Goal: Share content: Share content

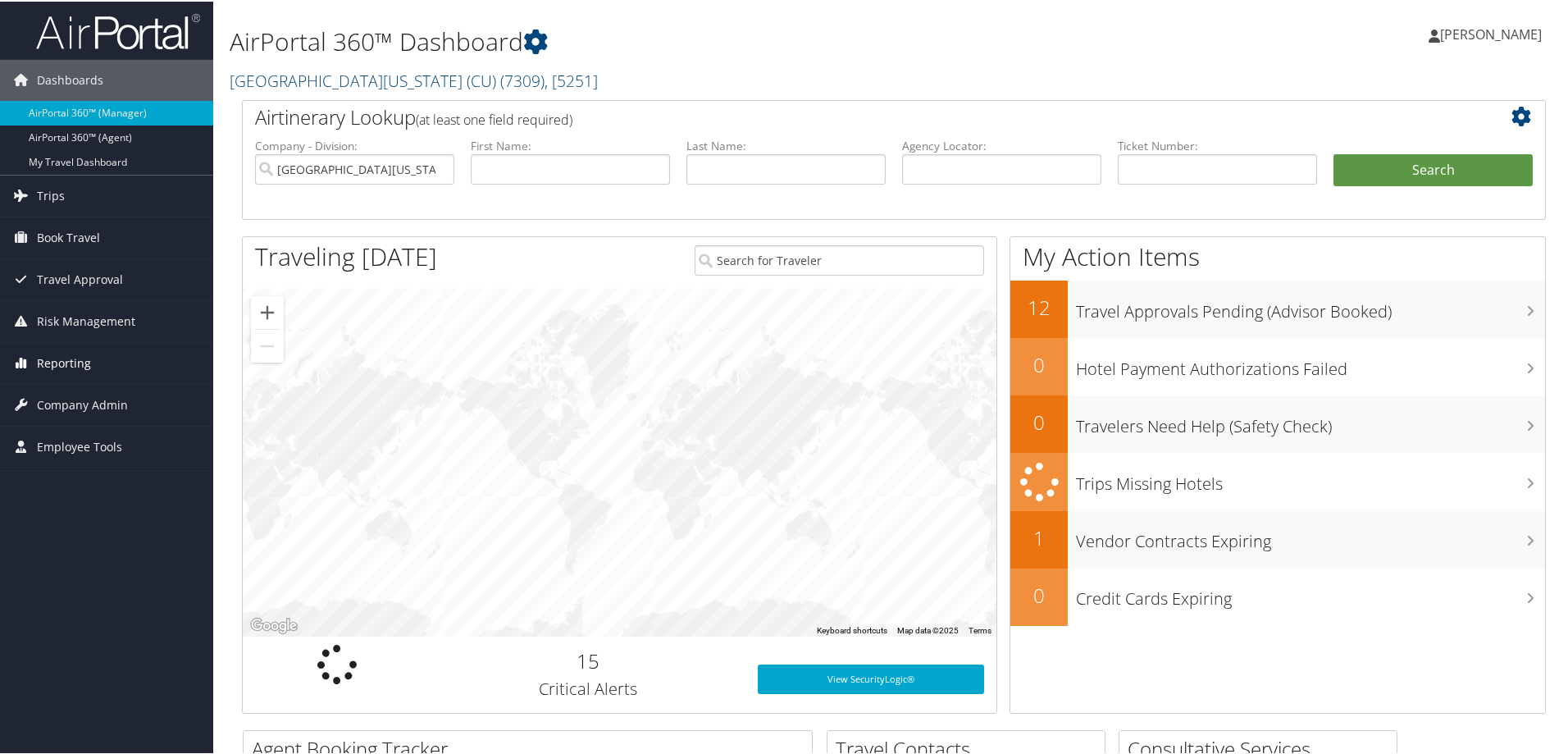
click at [67, 361] on span "Reporting" at bounding box center [63, 361] width 54 height 41
click at [69, 401] on link "Unused Tickets" at bounding box center [107, 395] width 214 height 25
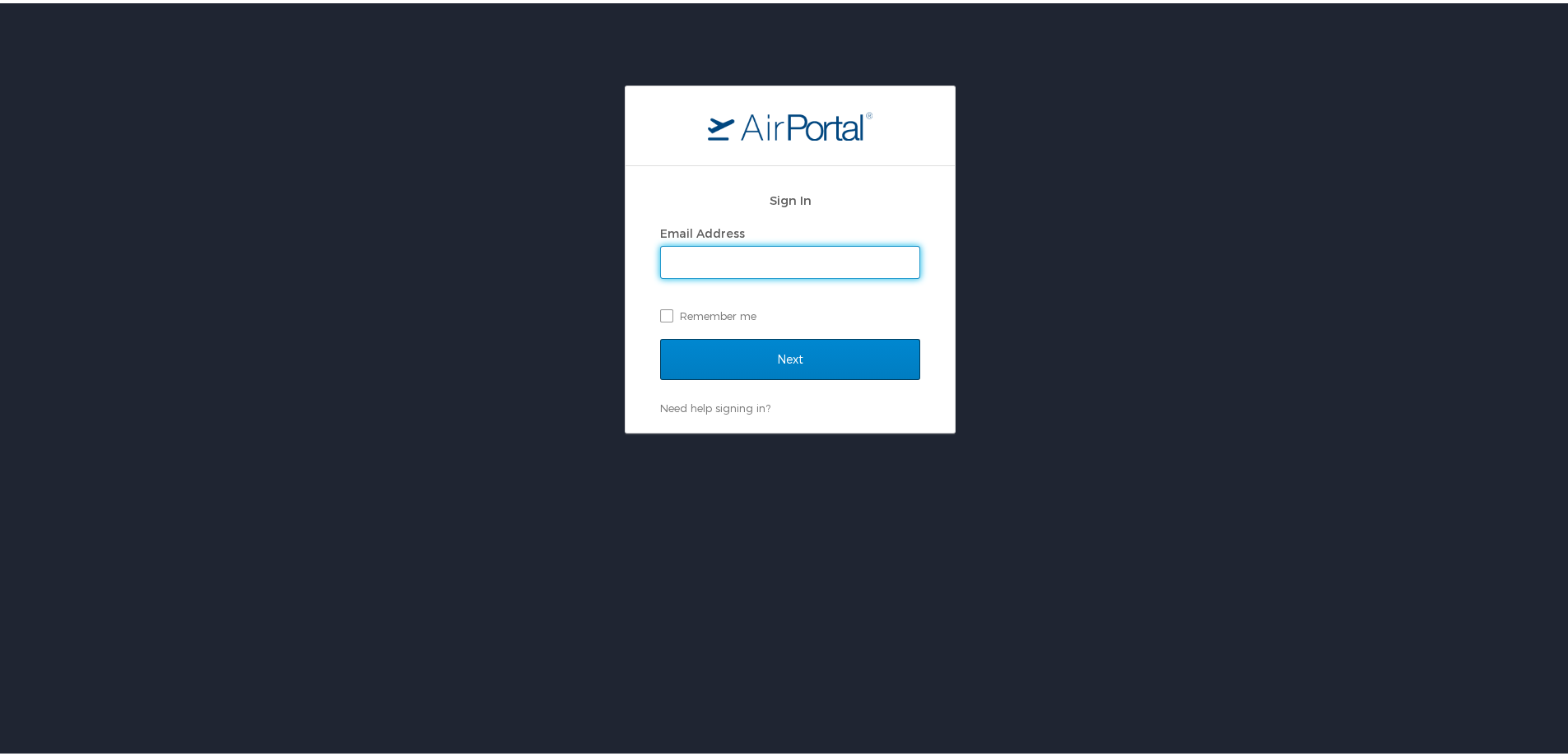
type input "[PERSON_NAME][EMAIL_ADDRESS][PERSON_NAME][DOMAIN_NAME]"
click at [794, 367] on input "Next" at bounding box center [789, 356] width 260 height 41
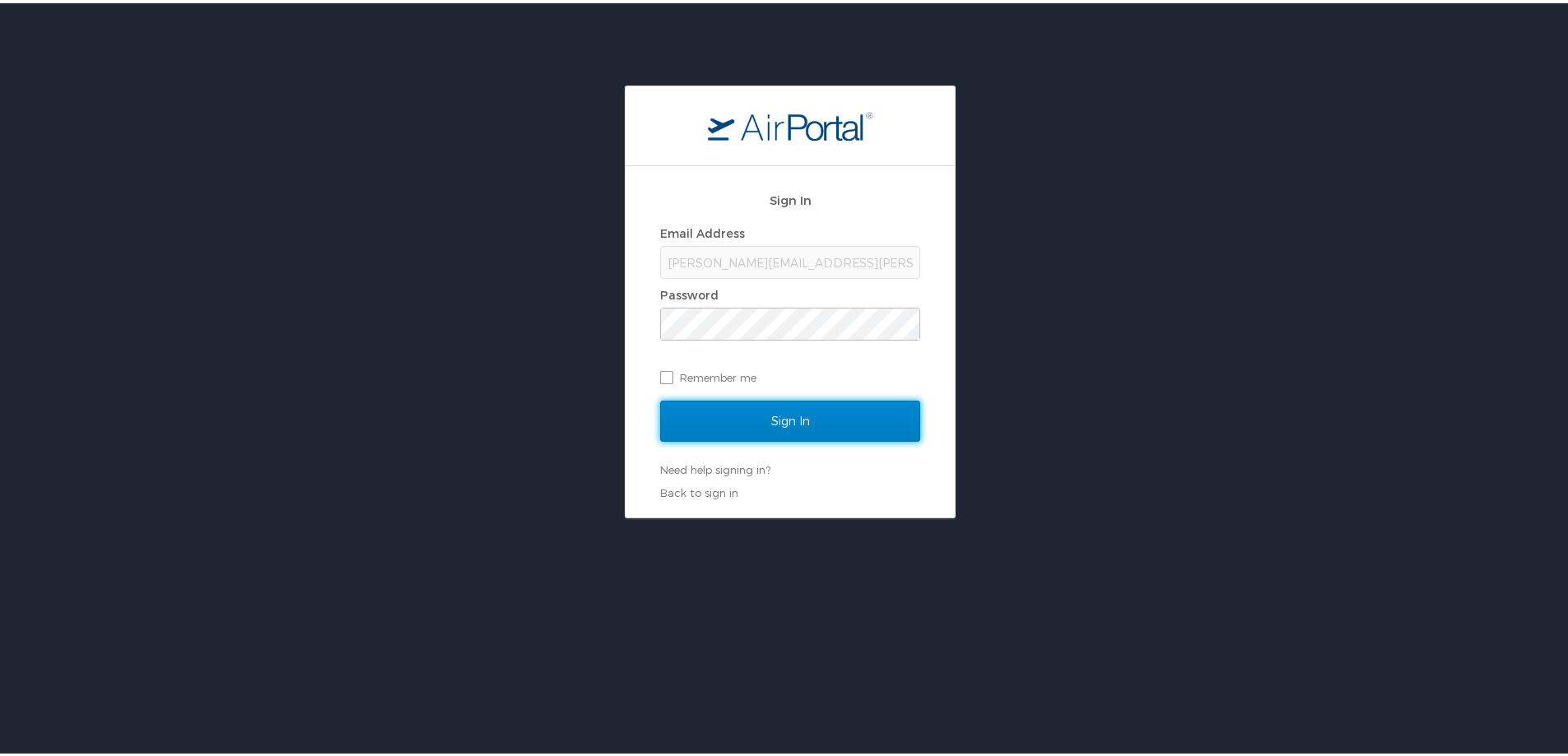
click at [795, 421] on input "Sign In" at bounding box center [789, 418] width 260 height 41
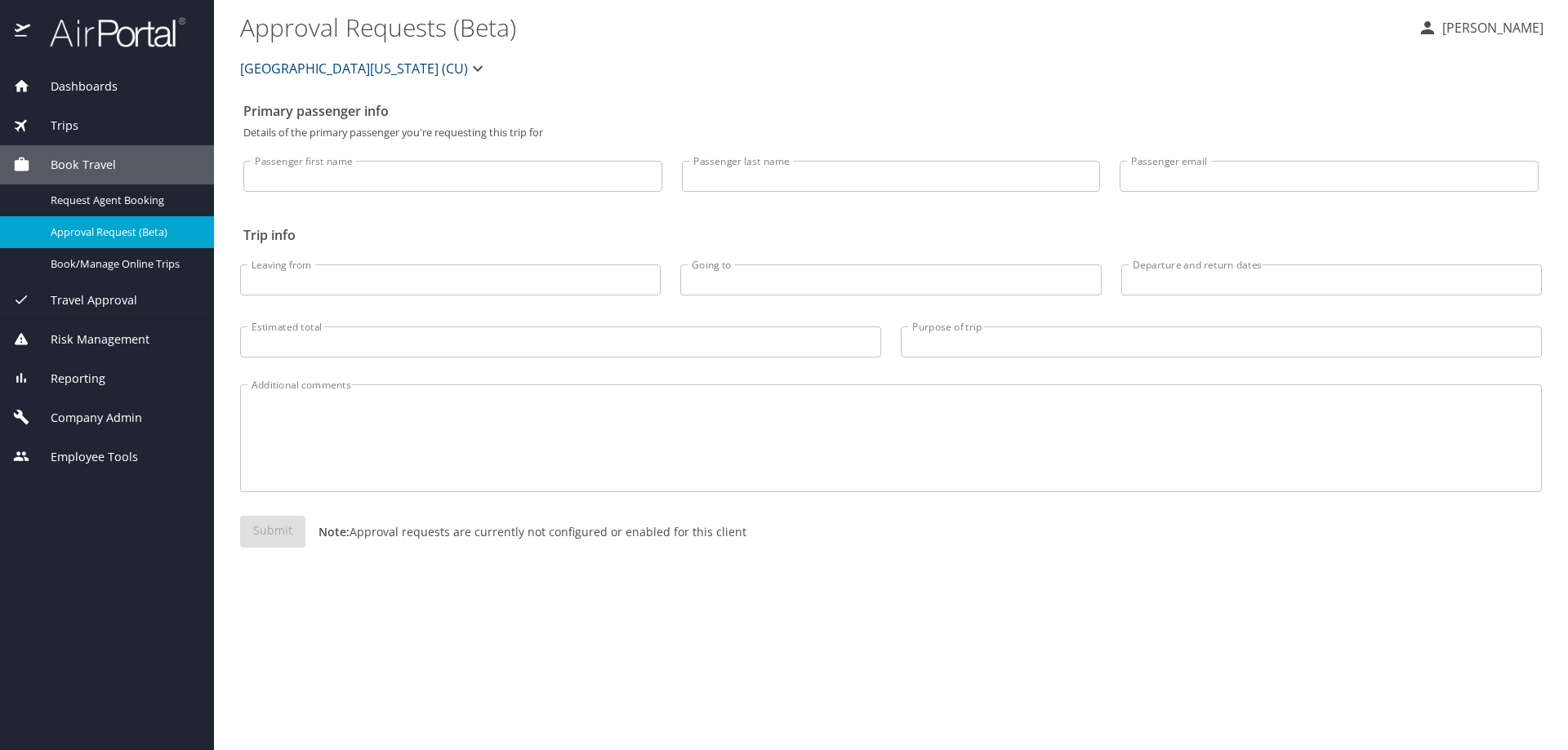
click at [57, 378] on span "Reporting" at bounding box center [67, 379] width 75 height 18
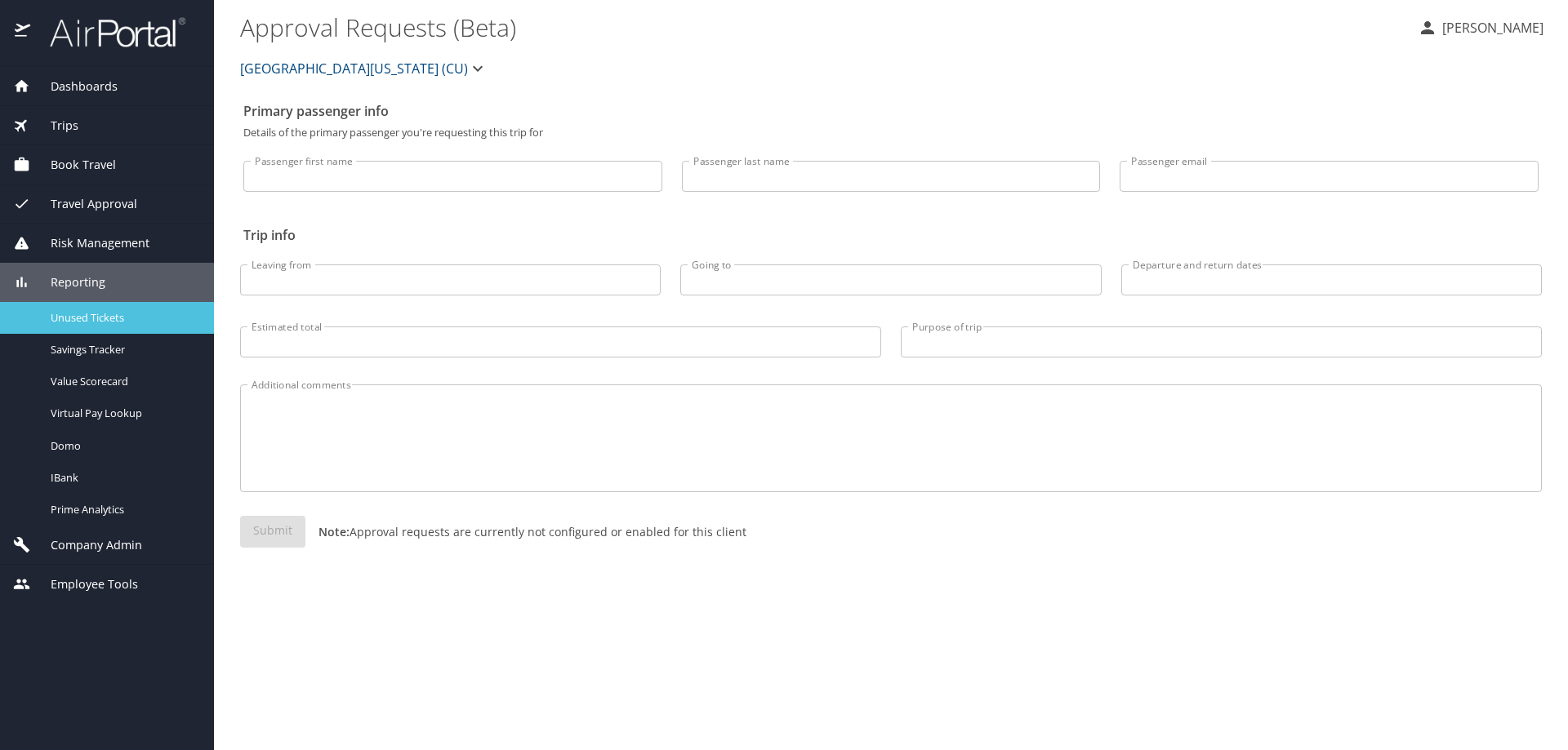
click at [77, 314] on span "Unused Tickets" at bounding box center [122, 318] width 144 height 16
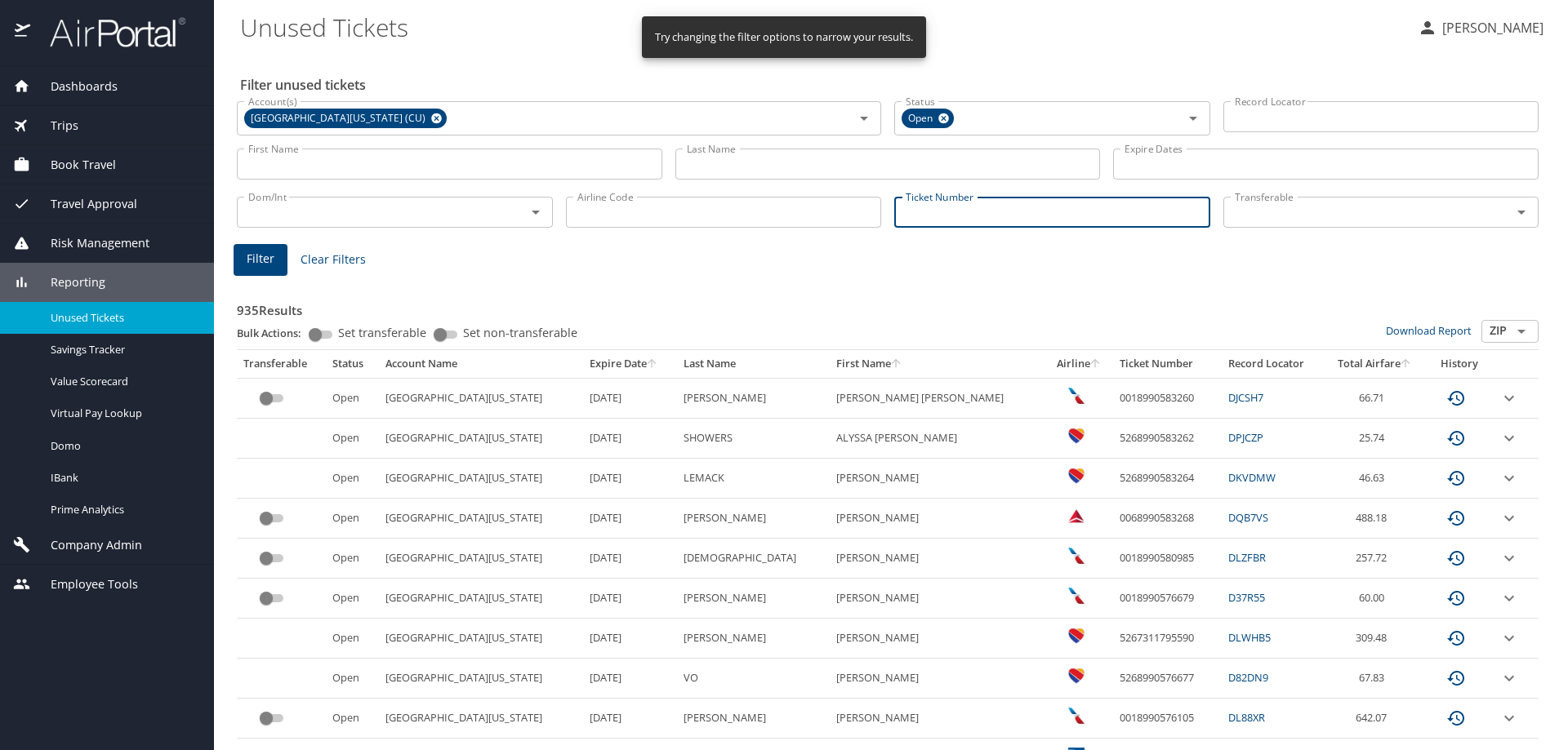
click at [959, 211] on input "Ticket Number" at bounding box center [1052, 212] width 316 height 31
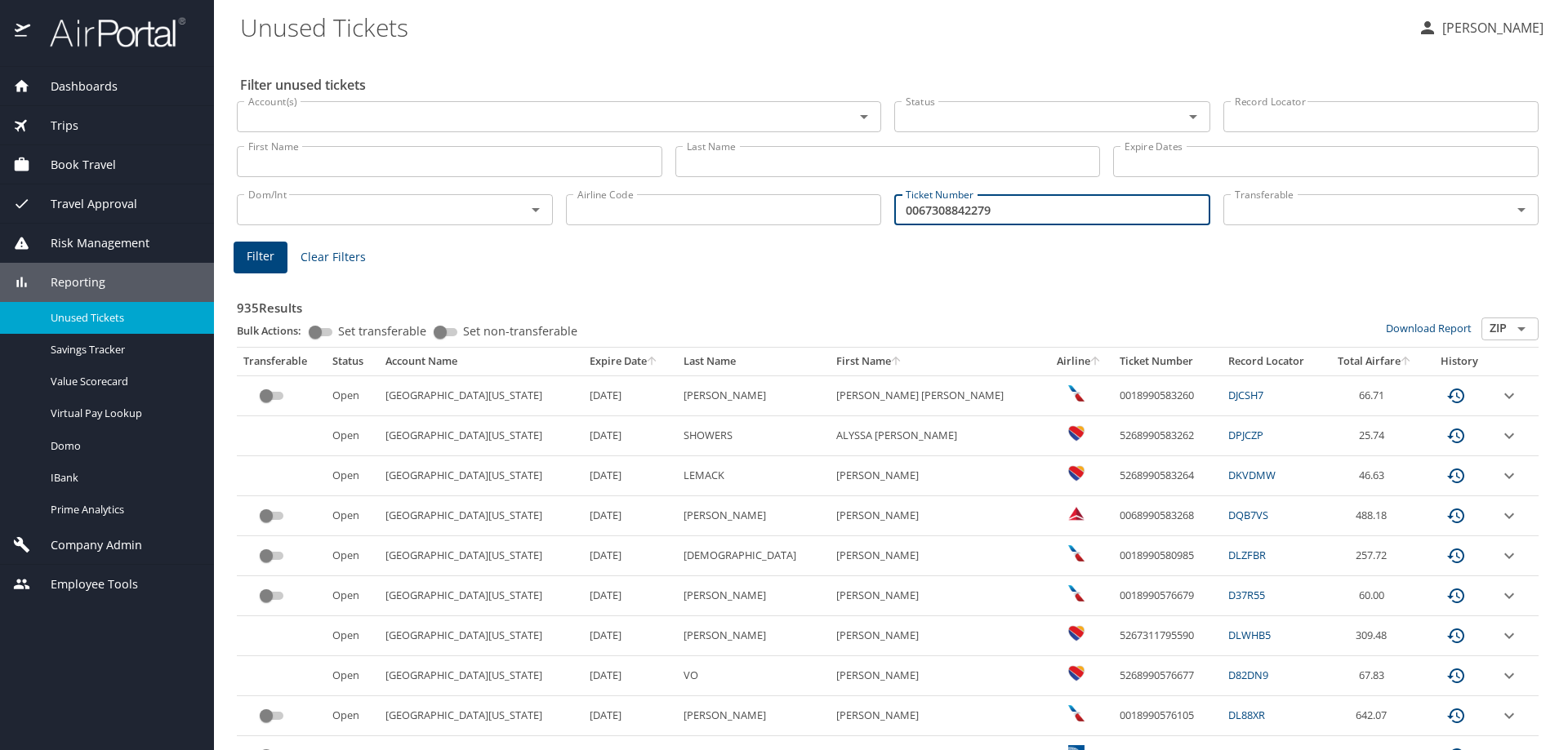
click at [257, 257] on span "Filter" at bounding box center [260, 256] width 27 height 20
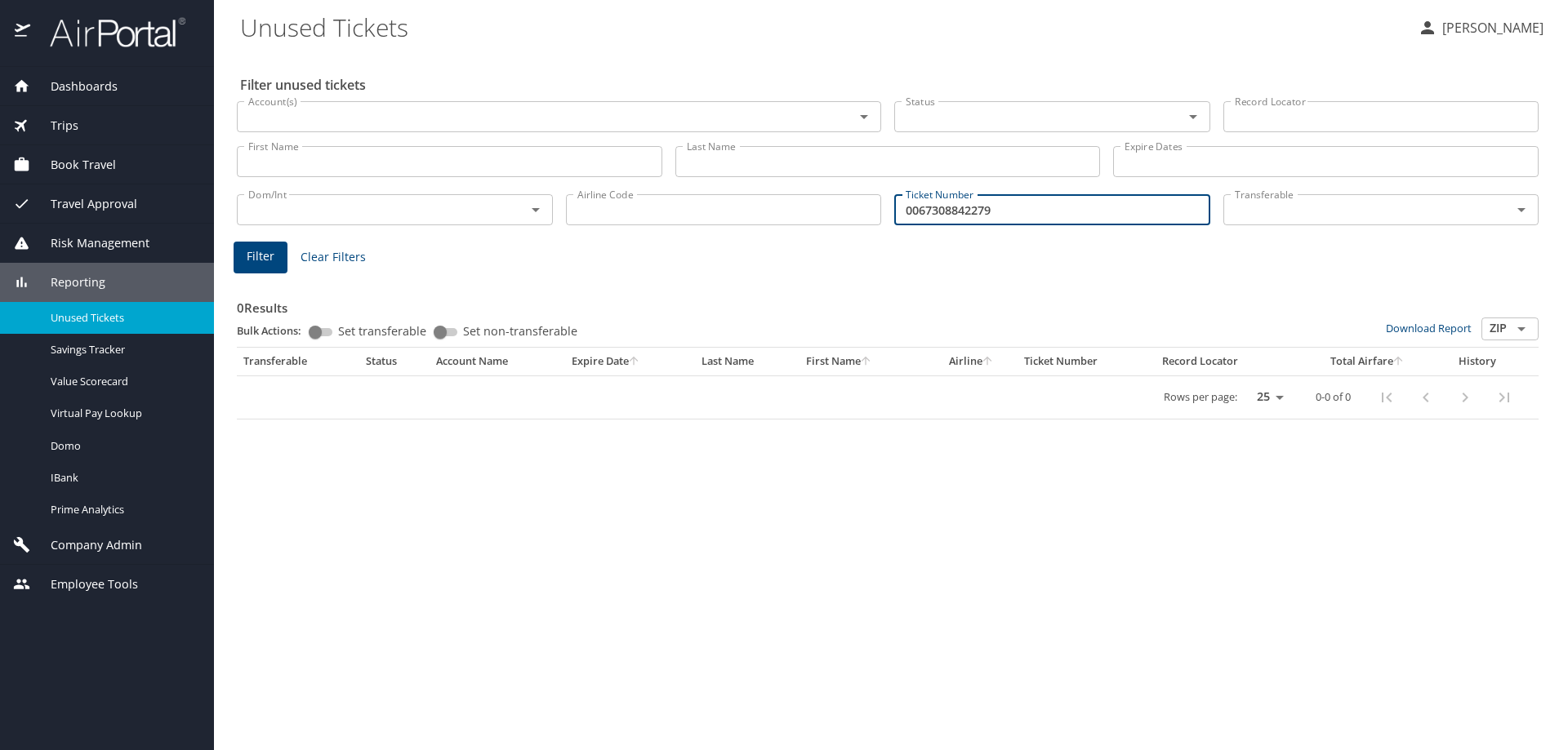
drag, startPoint x: 1039, startPoint y: 213, endPoint x: 783, endPoint y: 244, distance: 257.9
click at [780, 245] on div "Filter unused tickets Account(s) Account(s) Status Status Record Locator Record…" at bounding box center [890, 401] width 1301 height 698
type input "0067308842279"
click at [263, 251] on span "Filter" at bounding box center [260, 256] width 27 height 20
drag, startPoint x: 1018, startPoint y: 210, endPoint x: 858, endPoint y: 219, distance: 160.3
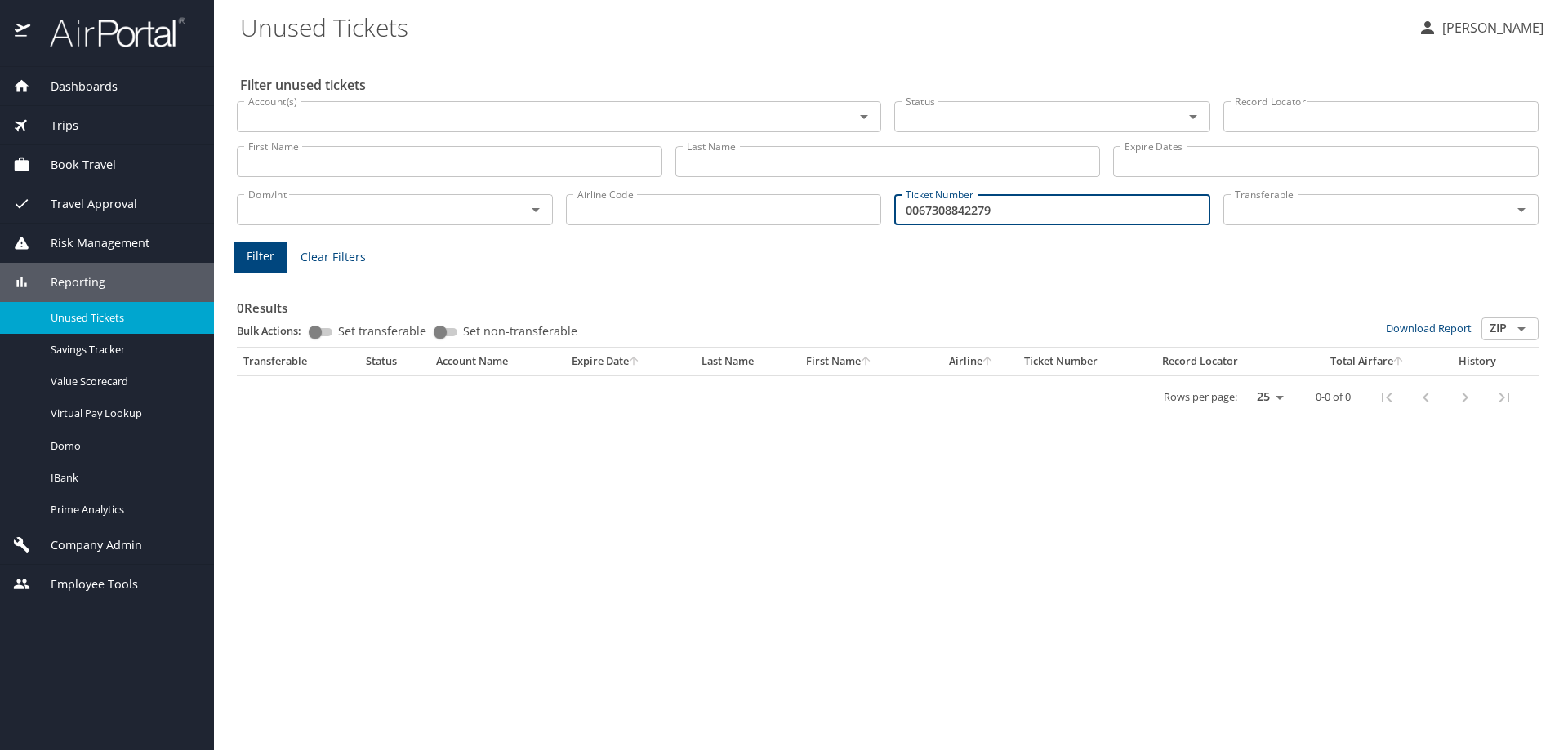
click at [858, 219] on div "Dom/Int Dom/Int Airline Code Airline Code Ticket Number 0067308842279 Ticket Nu…" at bounding box center [888, 208] width 1315 height 54
click at [66, 122] on span "Trips" at bounding box center [54, 126] width 48 height 18
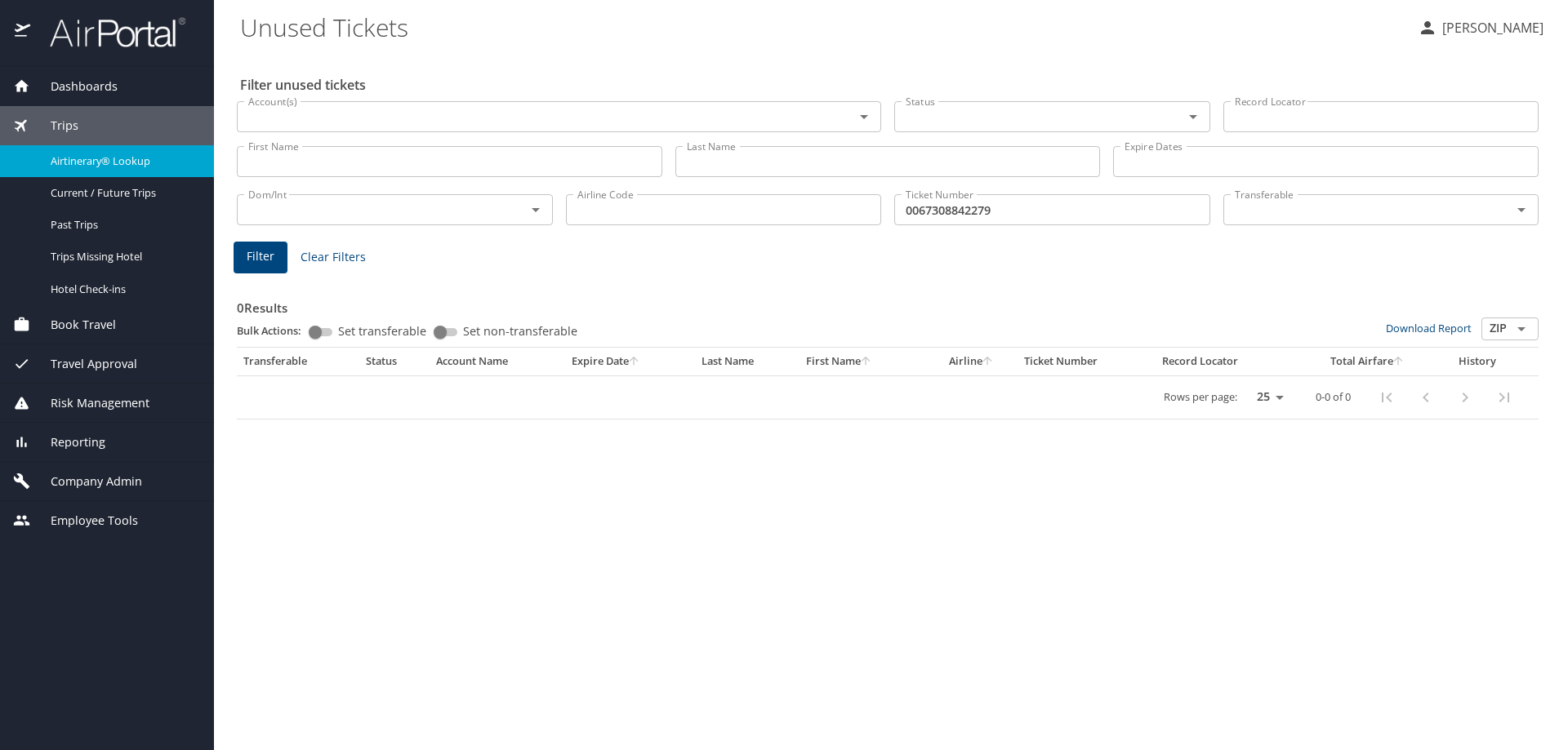
click at [65, 160] on span "Airtinerary® Lookup" at bounding box center [122, 161] width 144 height 16
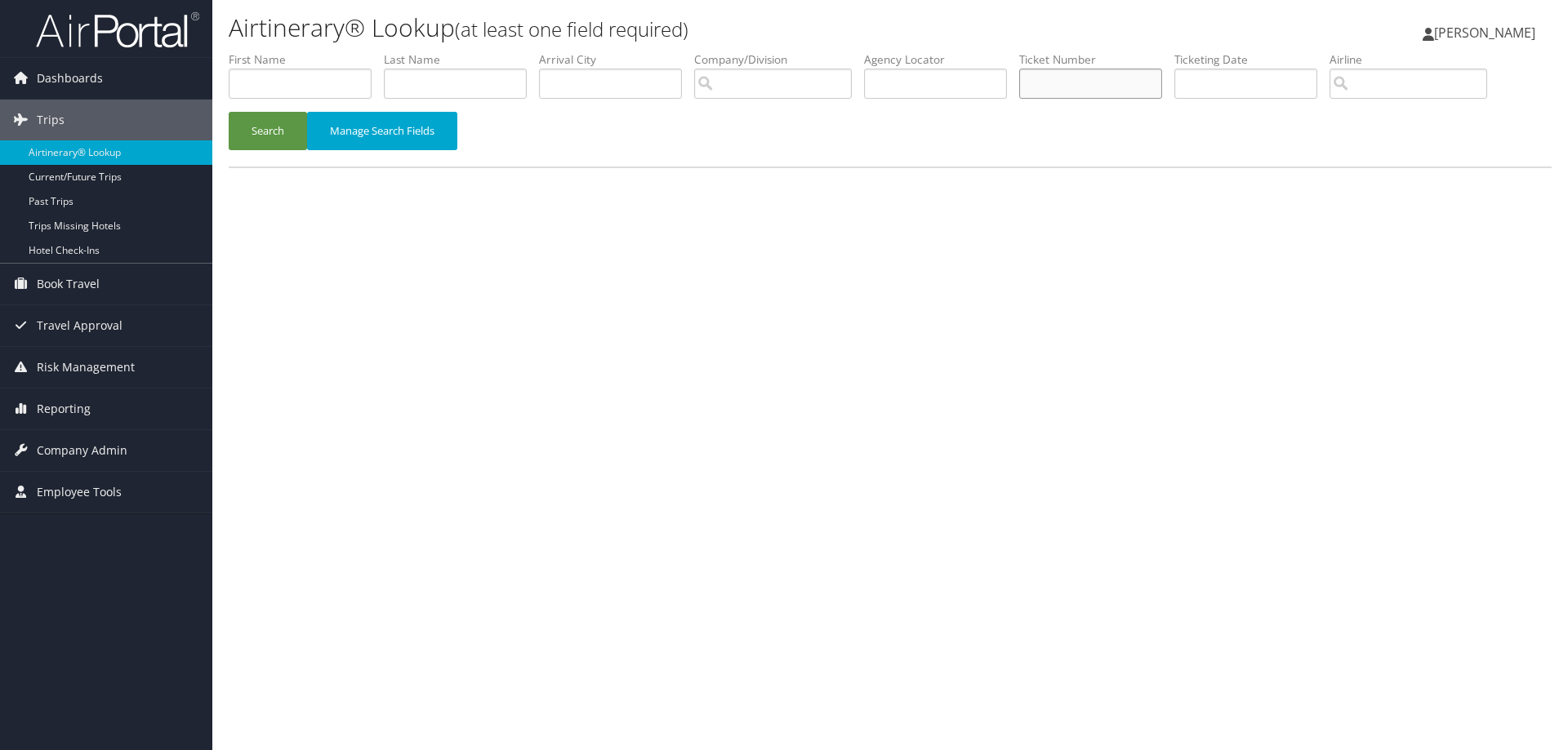
paste input "0067308842279"
type input "0067308842279"
click at [290, 130] on button "Search" at bounding box center [268, 130] width 78 height 38
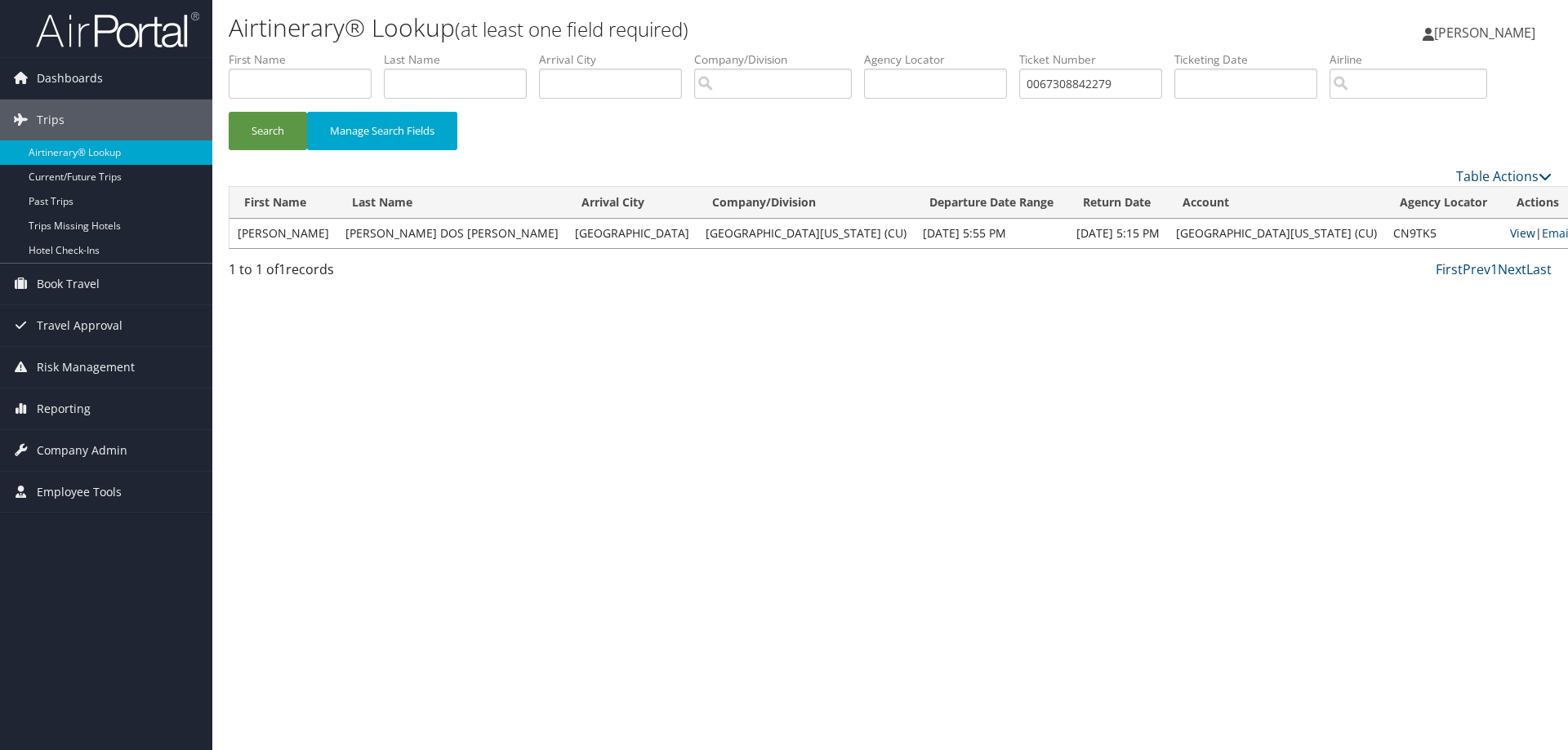
click at [1510, 235] on link "View" at bounding box center [1522, 233] width 26 height 16
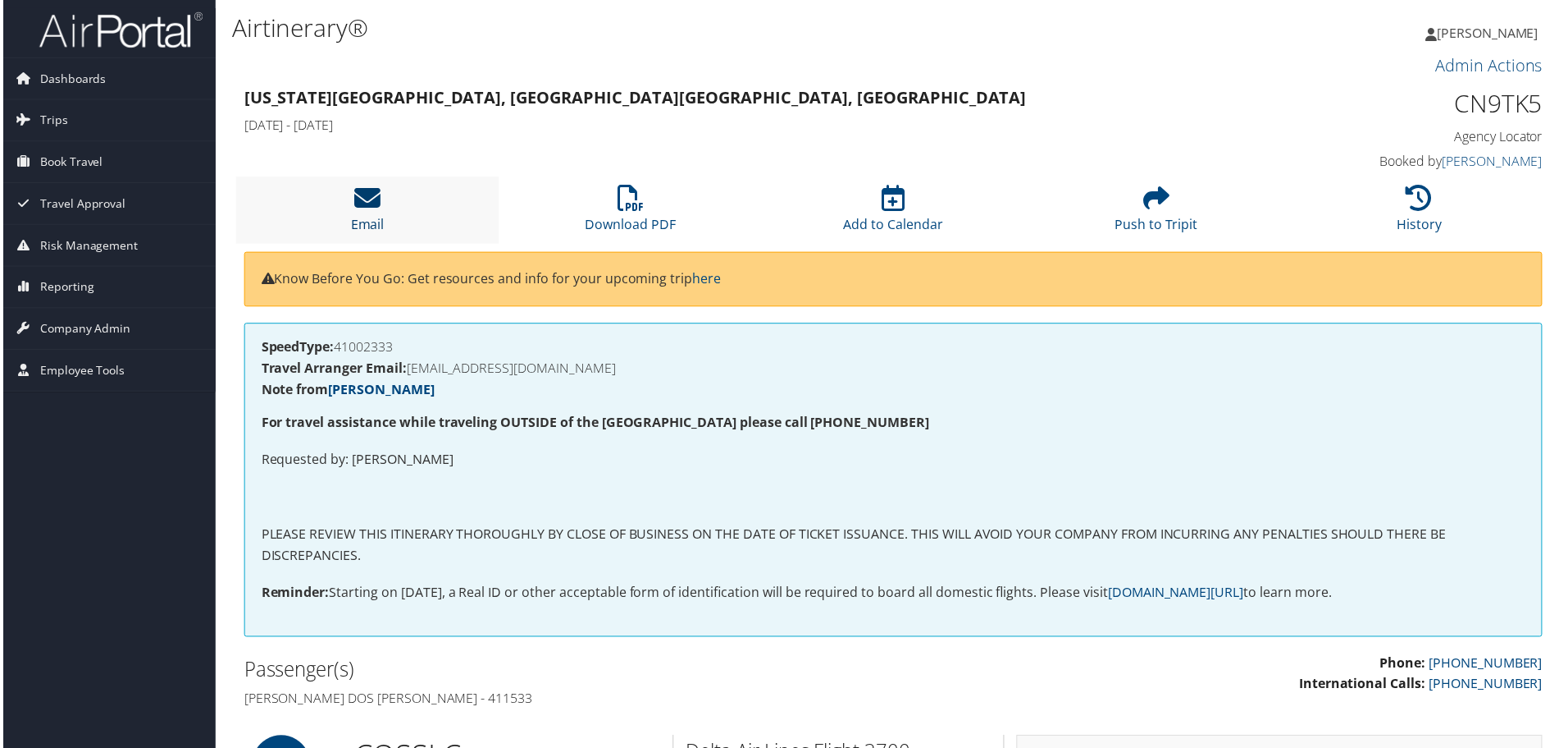
click at [371, 194] on icon at bounding box center [365, 198] width 26 height 26
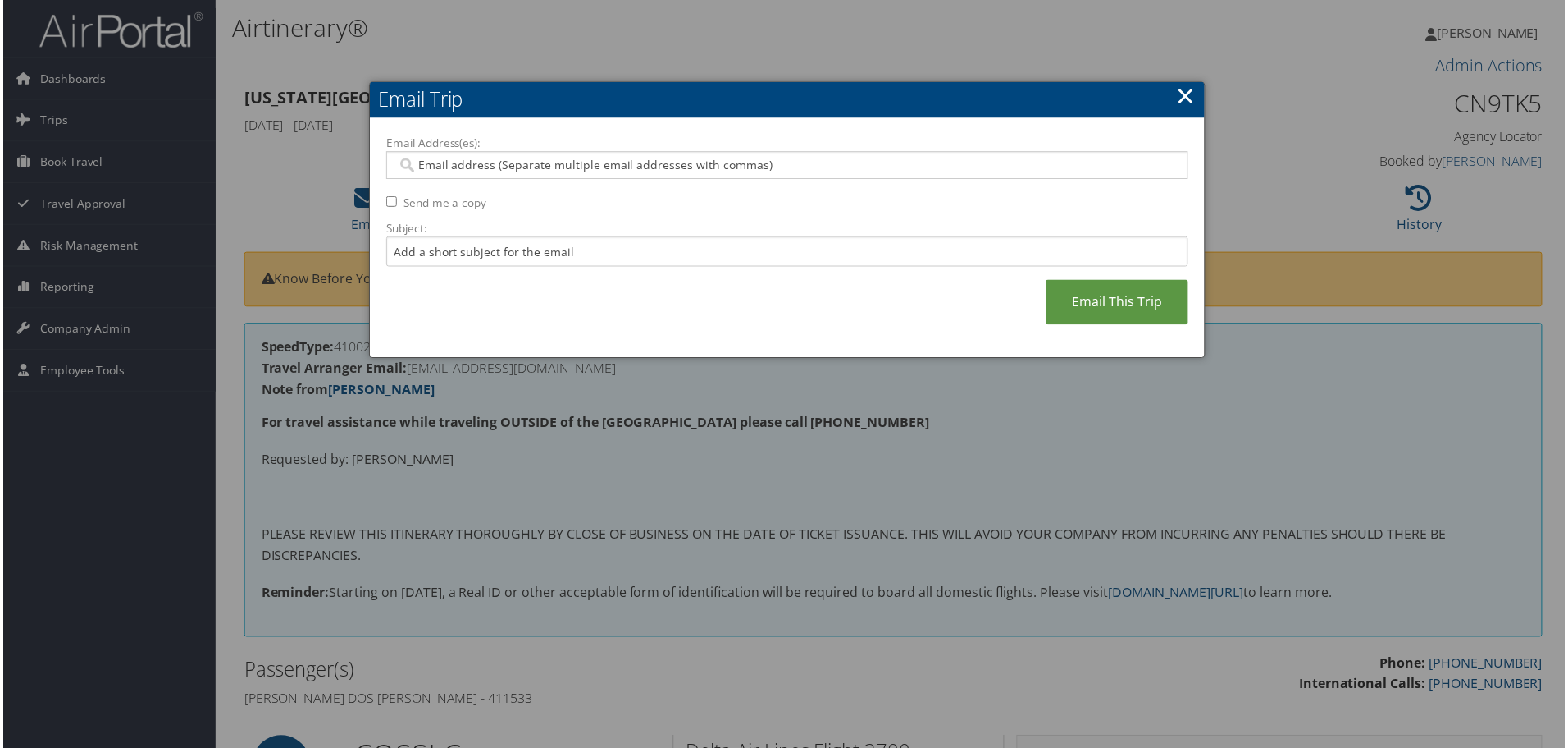
click at [458, 167] on input "Email Address(es):" at bounding box center [787, 166] width 783 height 16
type input "stephanie.vi"
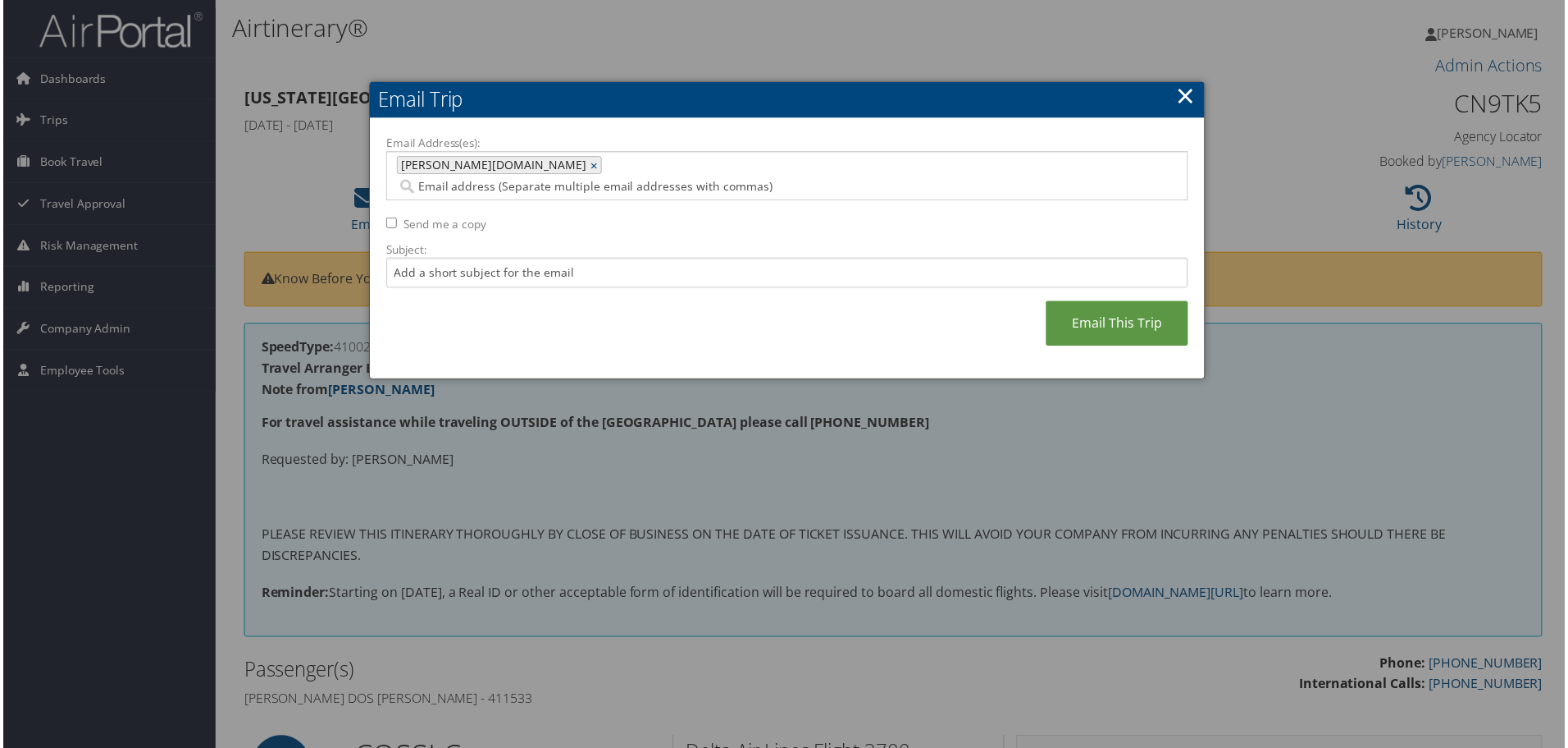
click at [590, 166] on link "×" at bounding box center [595, 166] width 11 height 16
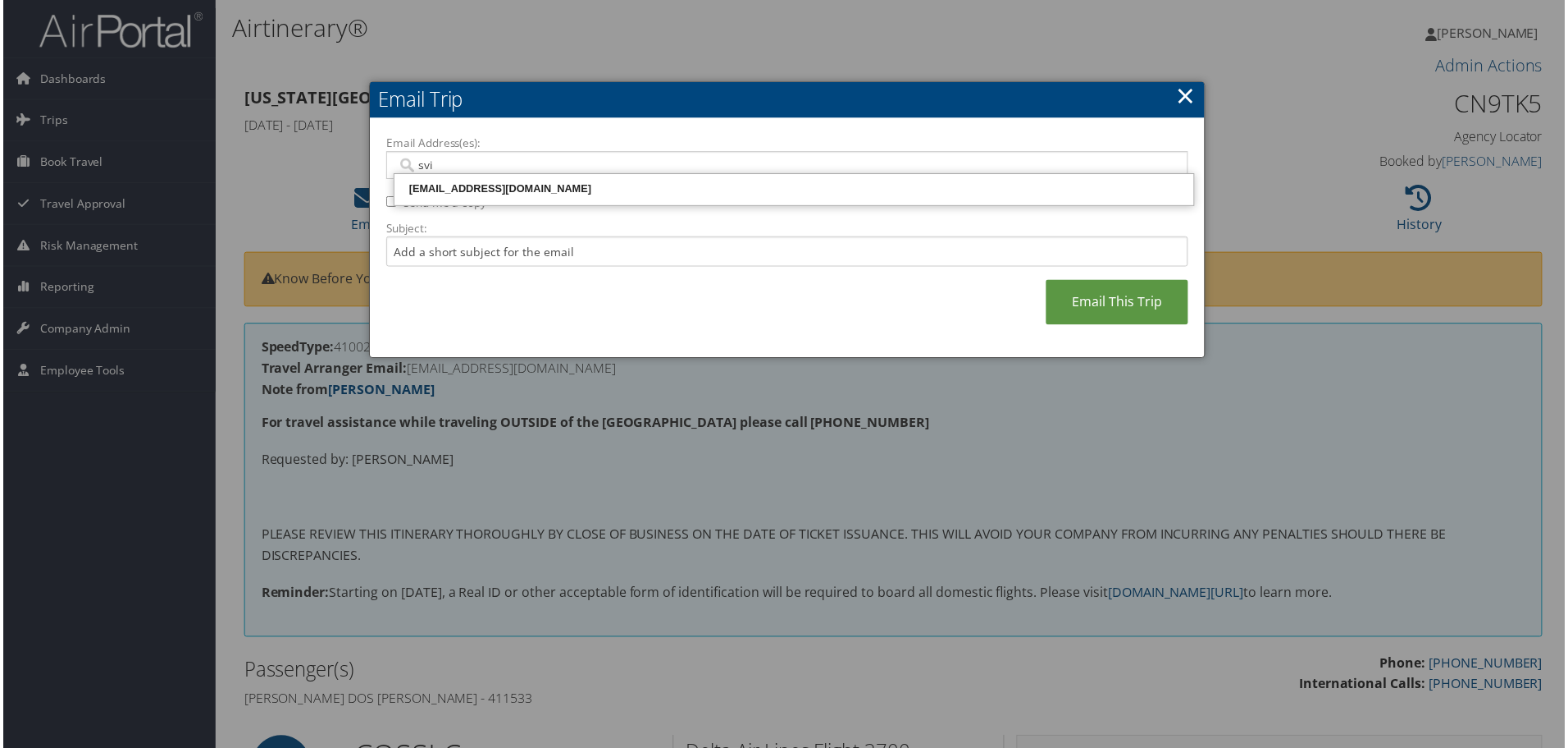
type input "svig"
click at [470, 188] on div "SVIGIL5@UCCS.EDU" at bounding box center [794, 190] width 798 height 16
type input "SVIGIL5@UCCS.EDU"
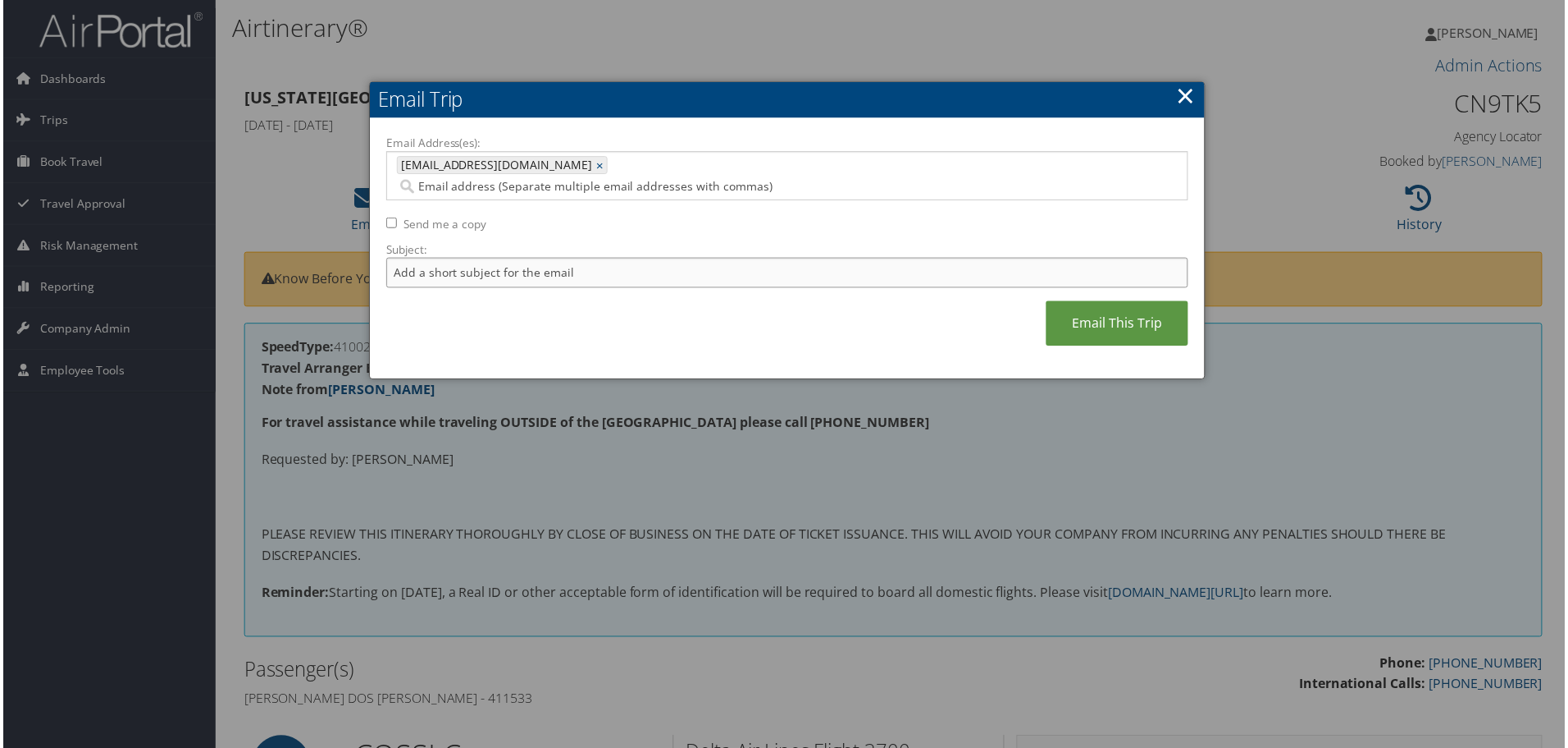
click at [473, 258] on input "Subject:" at bounding box center [787, 273] width 805 height 30
type input "Josue Cardoso Dos Santos"
drag, startPoint x: 1072, startPoint y: 302, endPoint x: 1265, endPoint y: 291, distance: 193.3
click at [1073, 302] on link "Email This Trip" at bounding box center [1119, 324] width 142 height 45
